Goal: Task Accomplishment & Management: Manage account settings

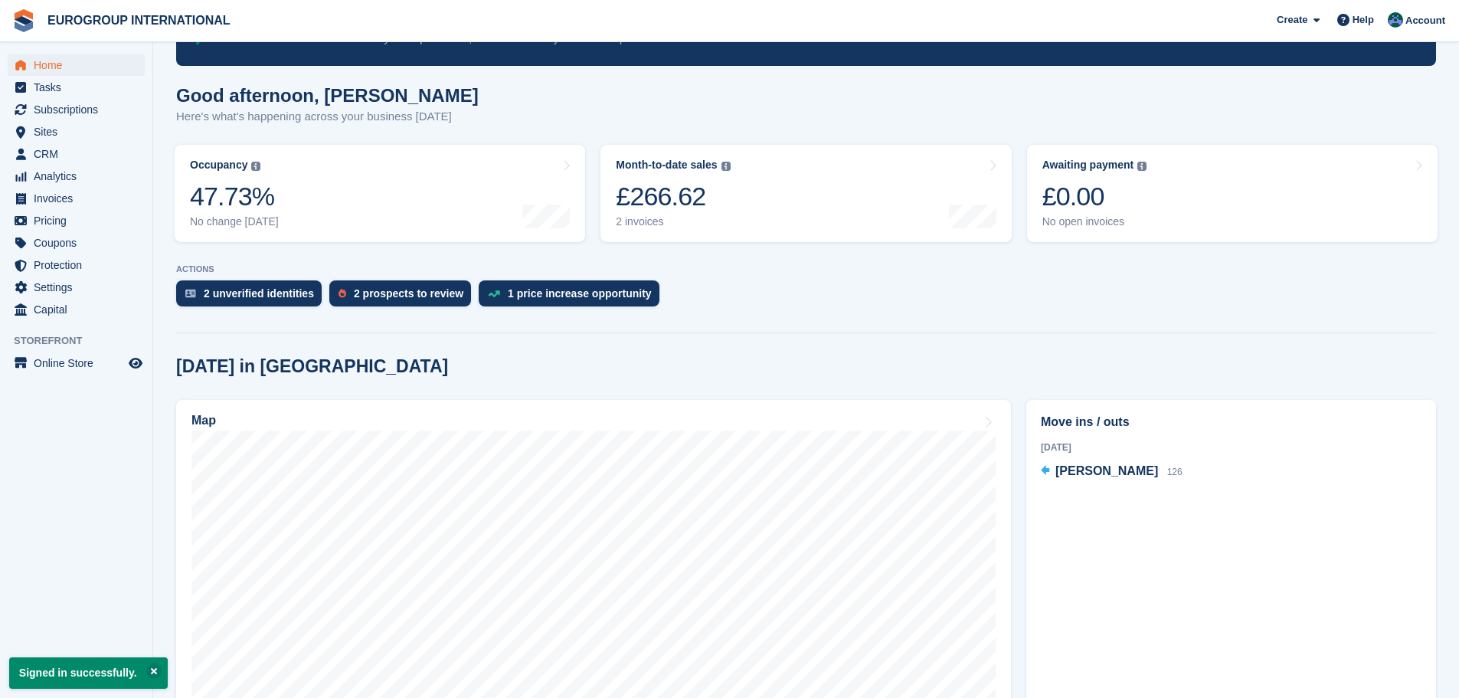
scroll to position [230, 0]
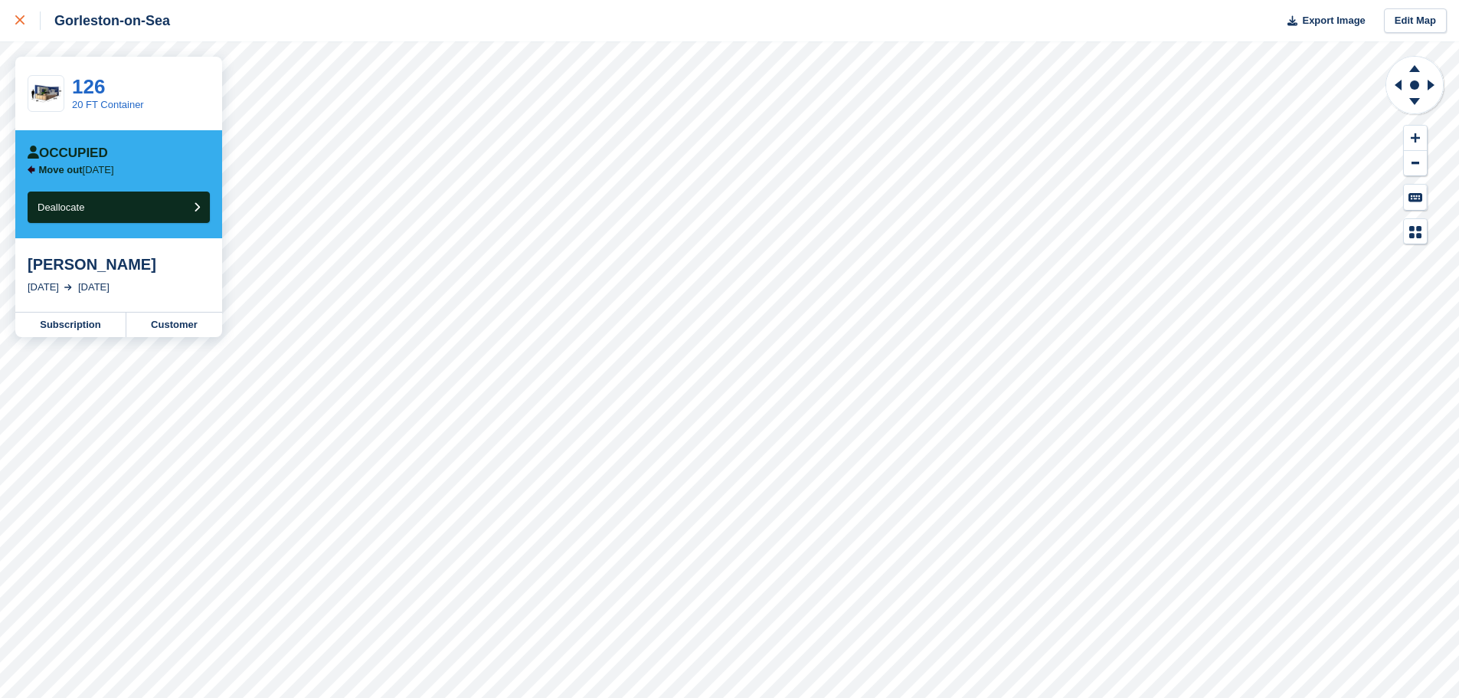
click at [24, 24] on icon at bounding box center [19, 19] width 9 height 9
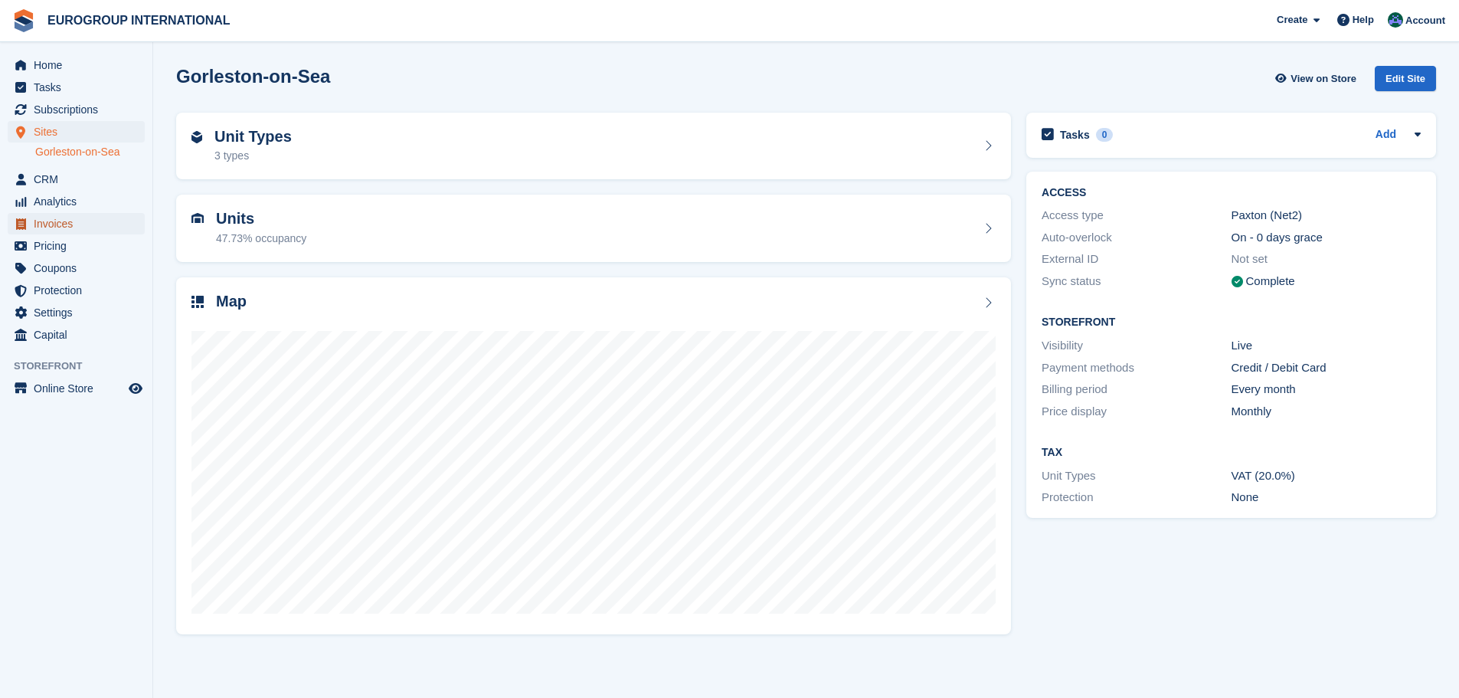
click at [87, 221] on span "Invoices" at bounding box center [80, 223] width 92 height 21
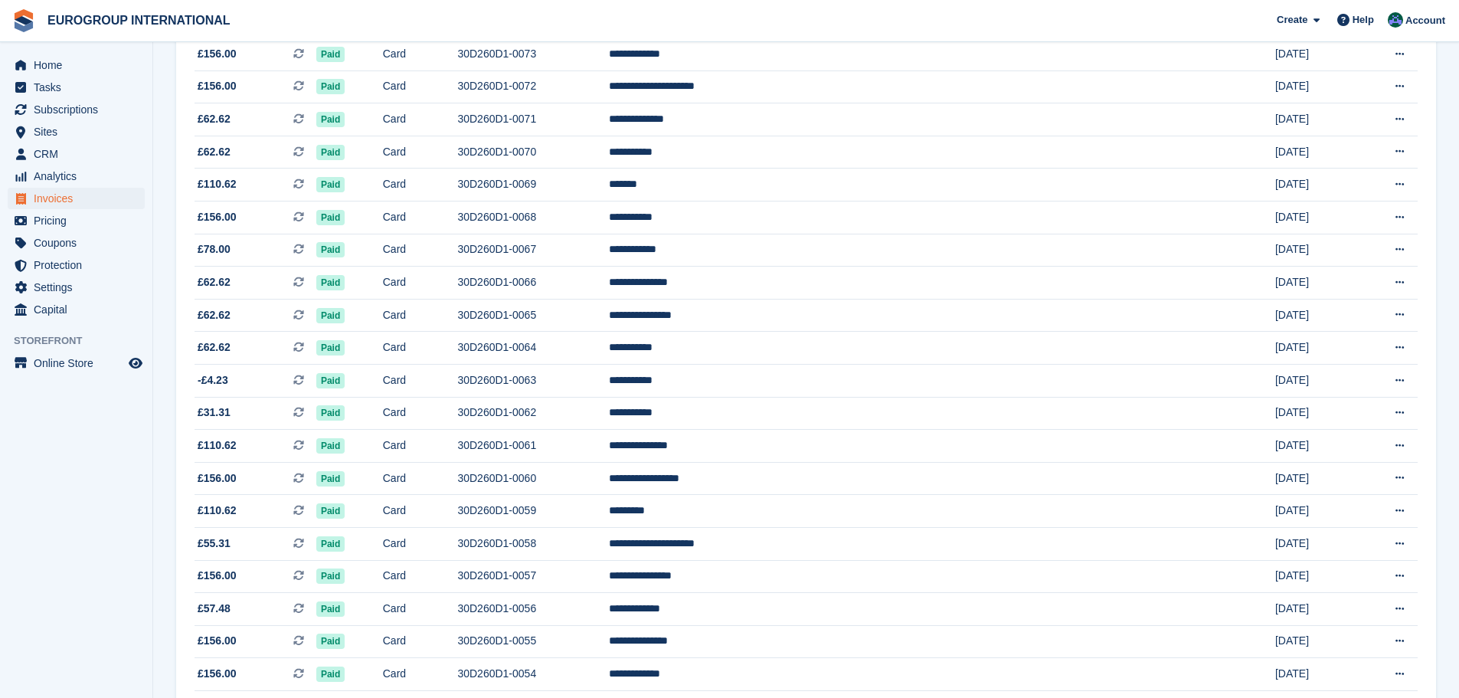
scroll to position [689, 0]
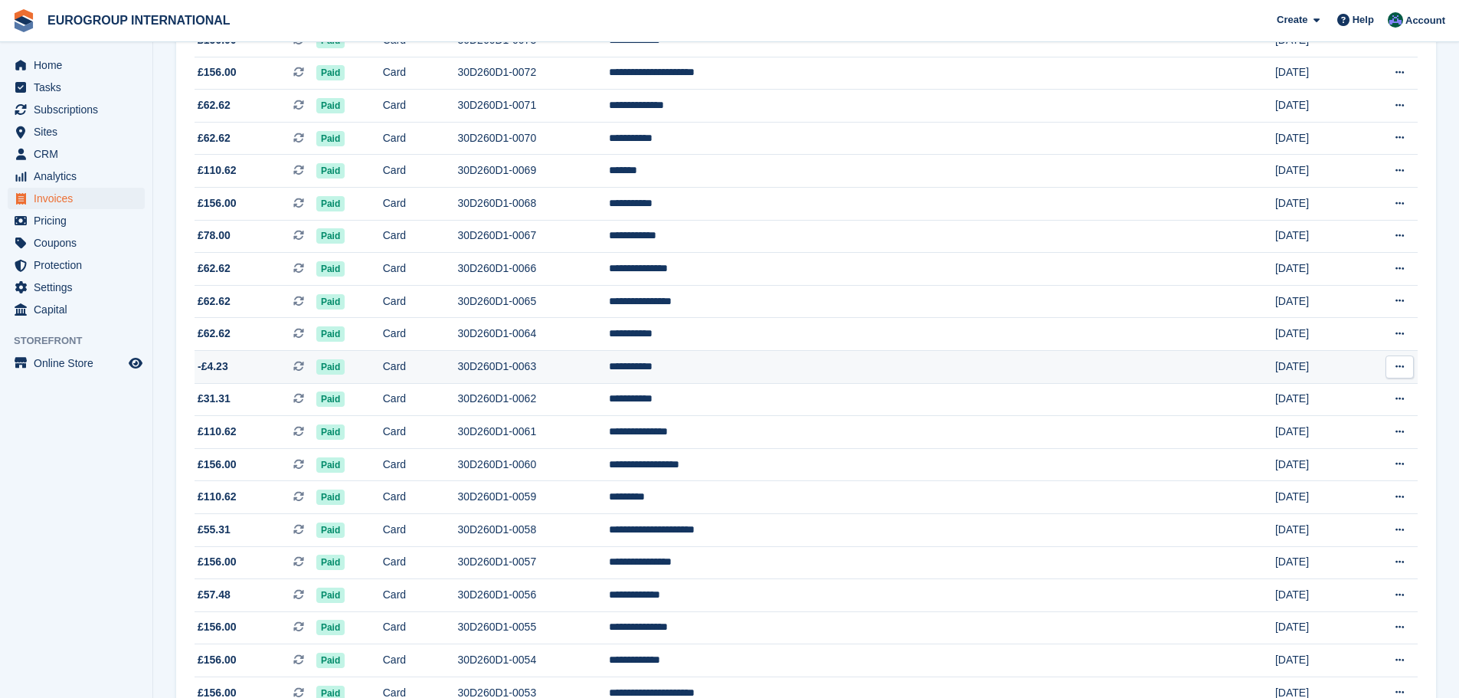
click at [925, 368] on td "**********" at bounding box center [924, 366] width 630 height 33
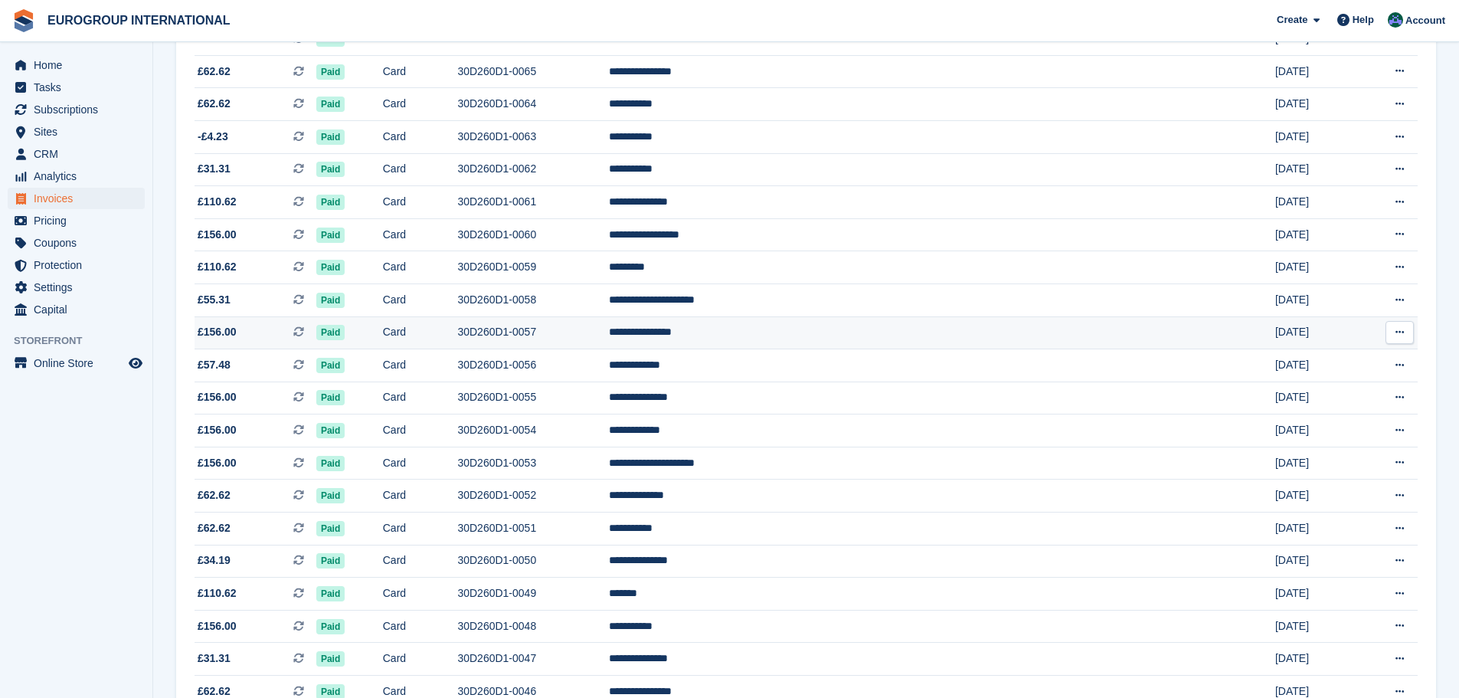
scroll to position [996, 0]
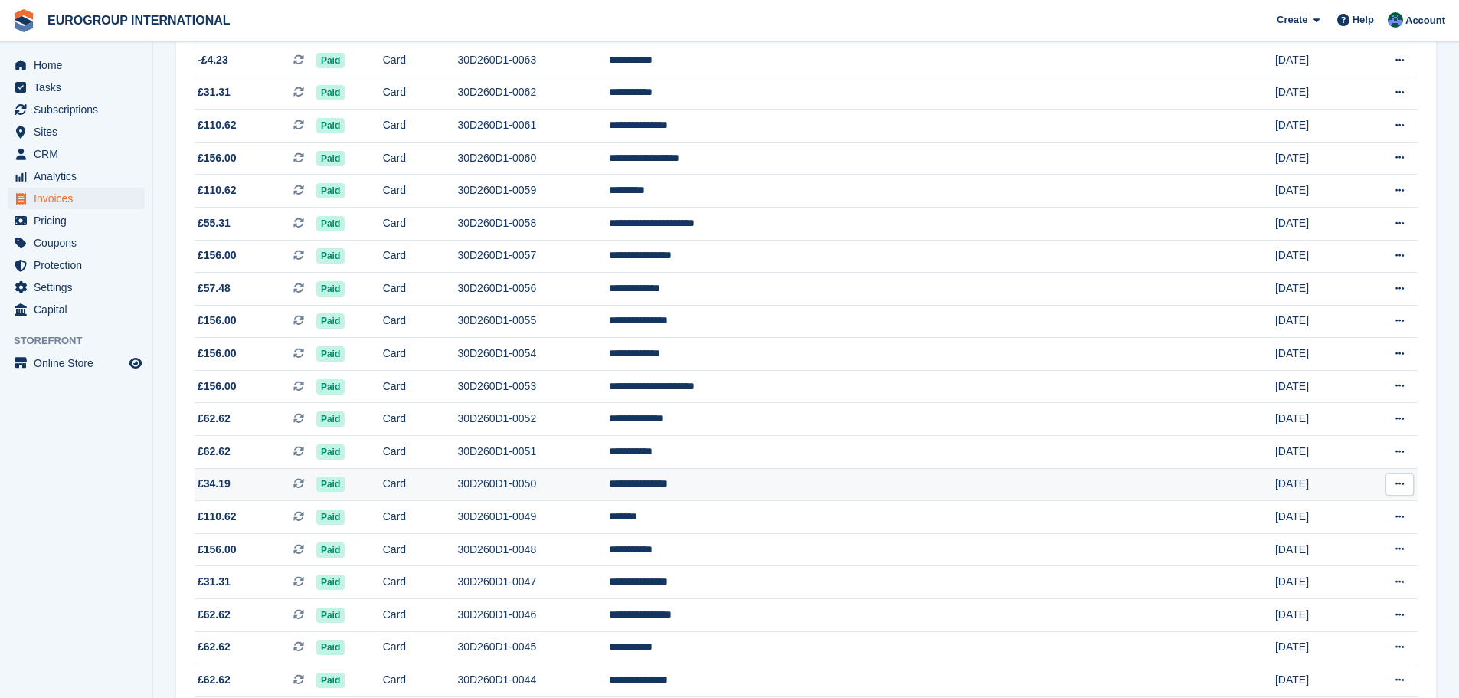
click at [1275, 485] on td "4 Aug" at bounding box center [1316, 484] width 82 height 33
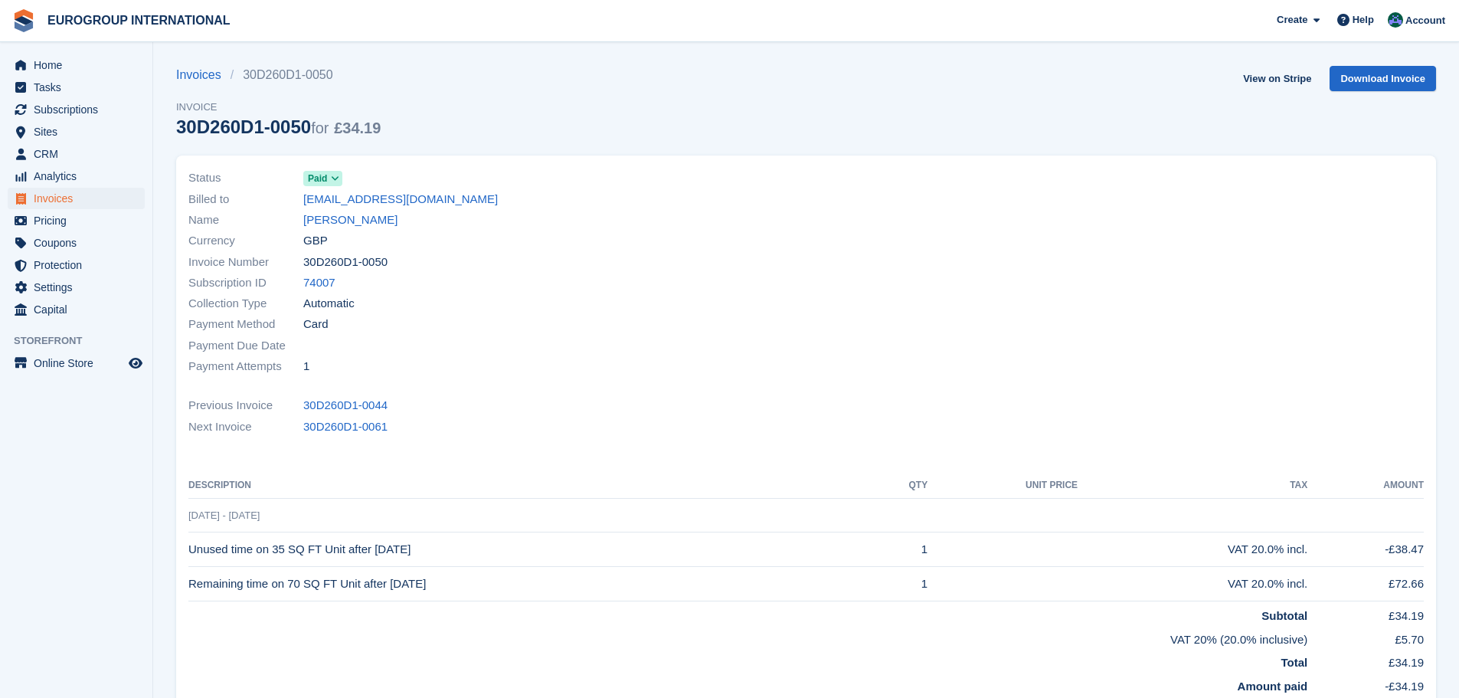
scroll to position [77, 0]
